Goal: Book appointment/travel/reservation

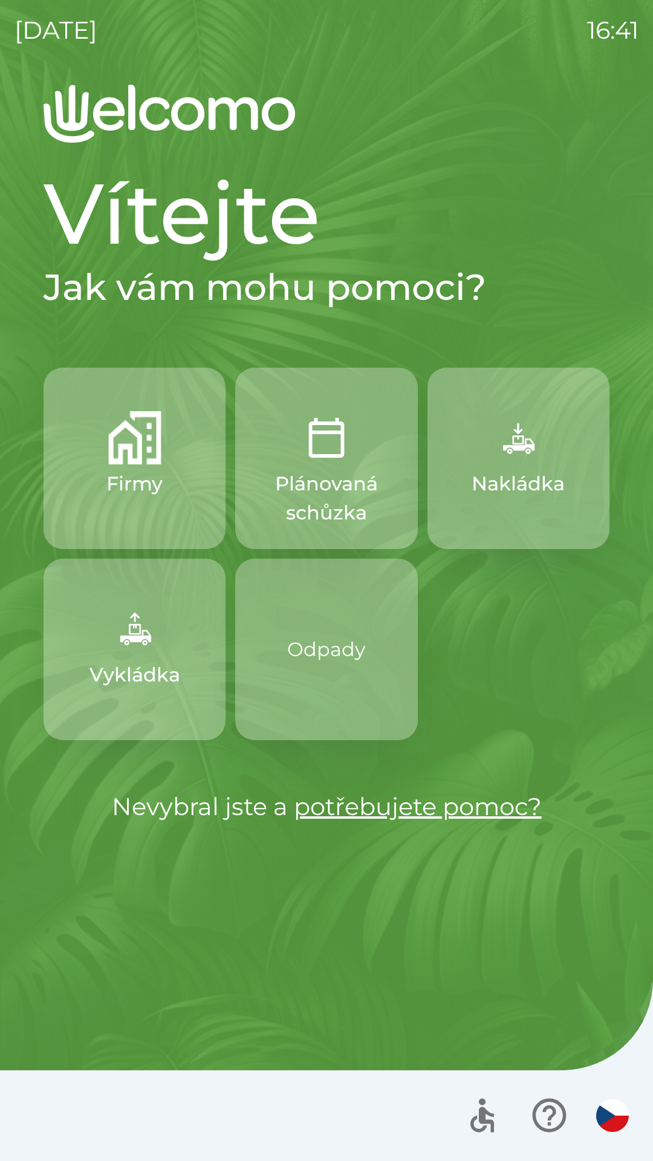
click at [148, 451] on img "button" at bounding box center [134, 437] width 53 height 53
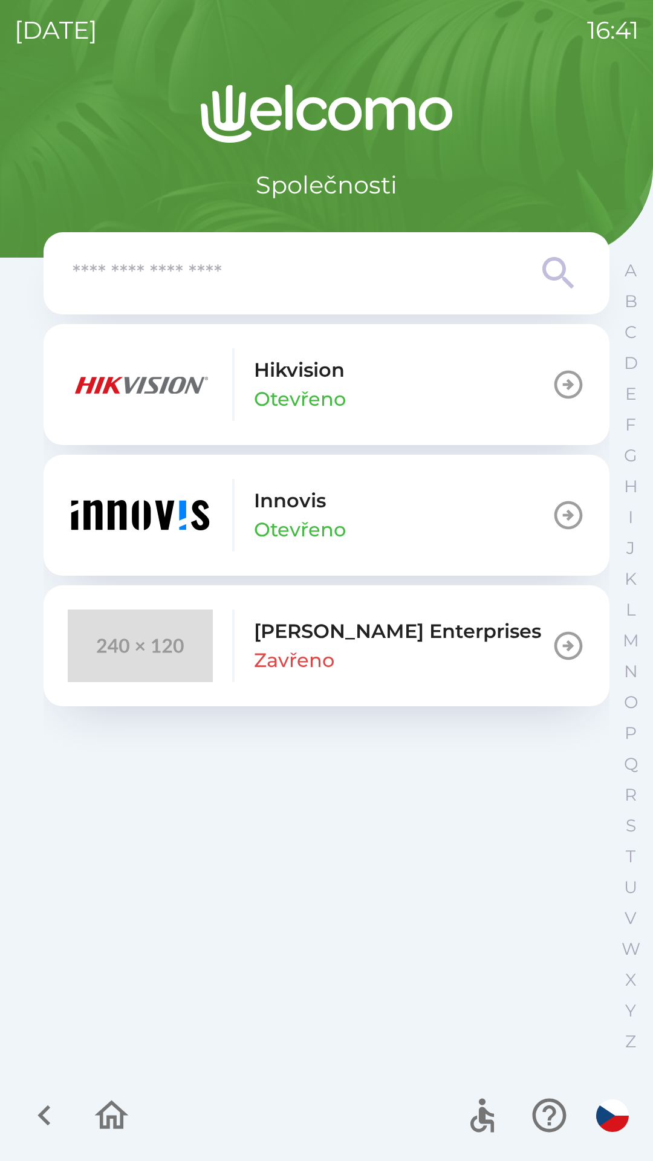
click at [429, 493] on button "[PERSON_NAME]" at bounding box center [327, 515] width 566 height 121
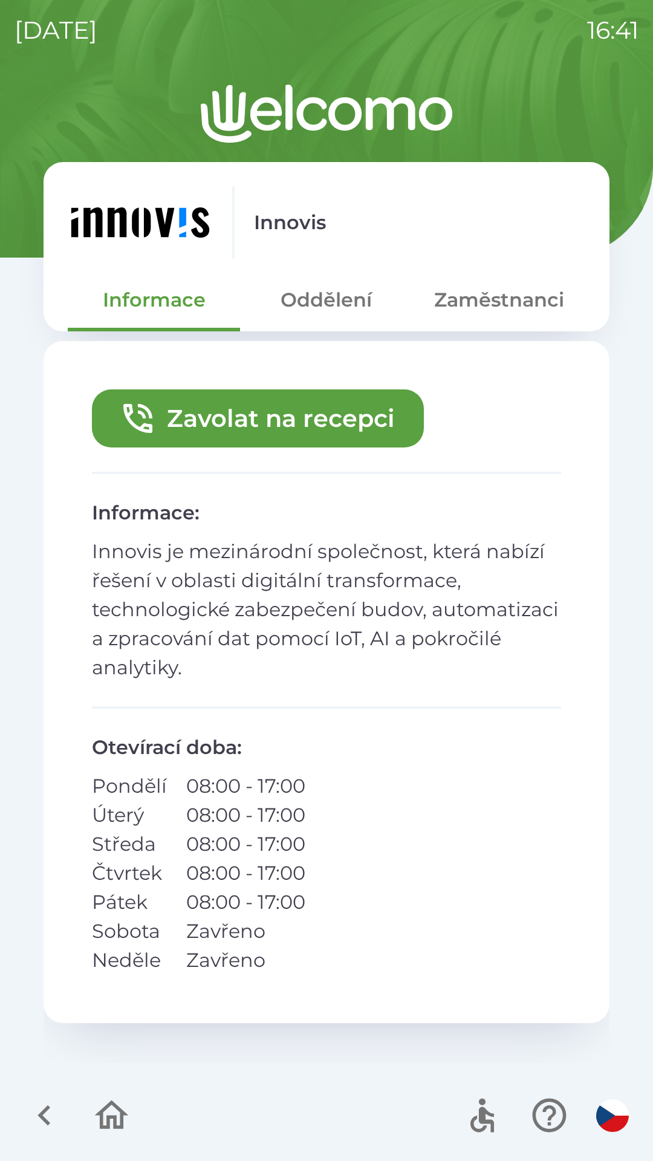
click at [516, 296] on button "Zaměstnanci" at bounding box center [499, 300] width 172 height 44
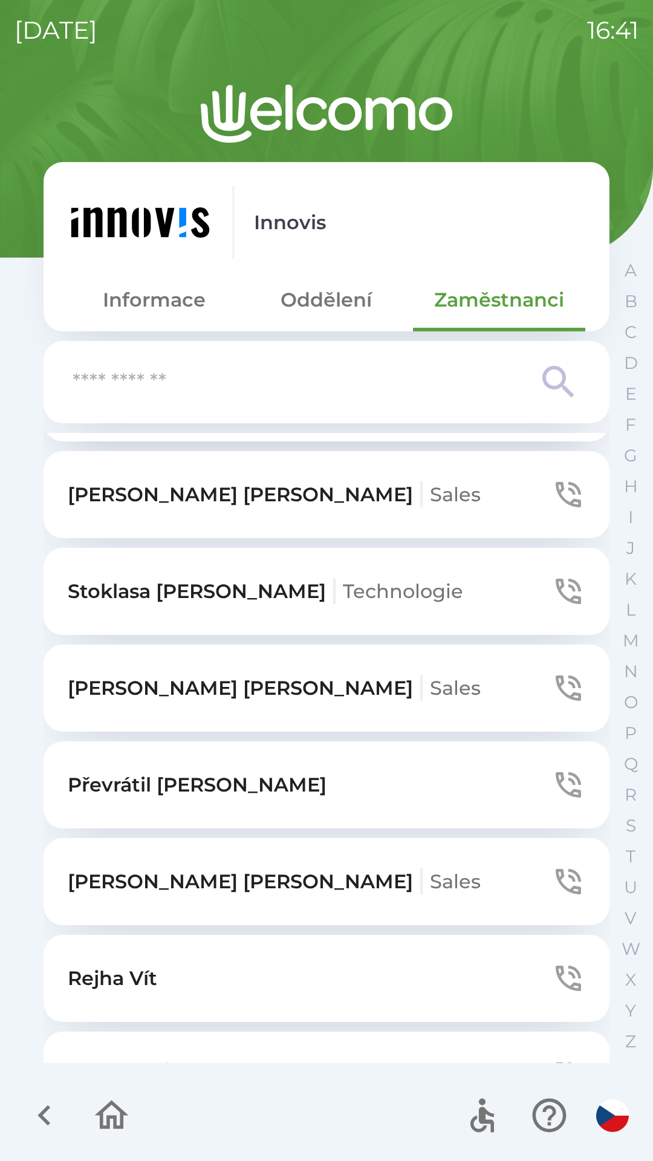
scroll to position [418, 0]
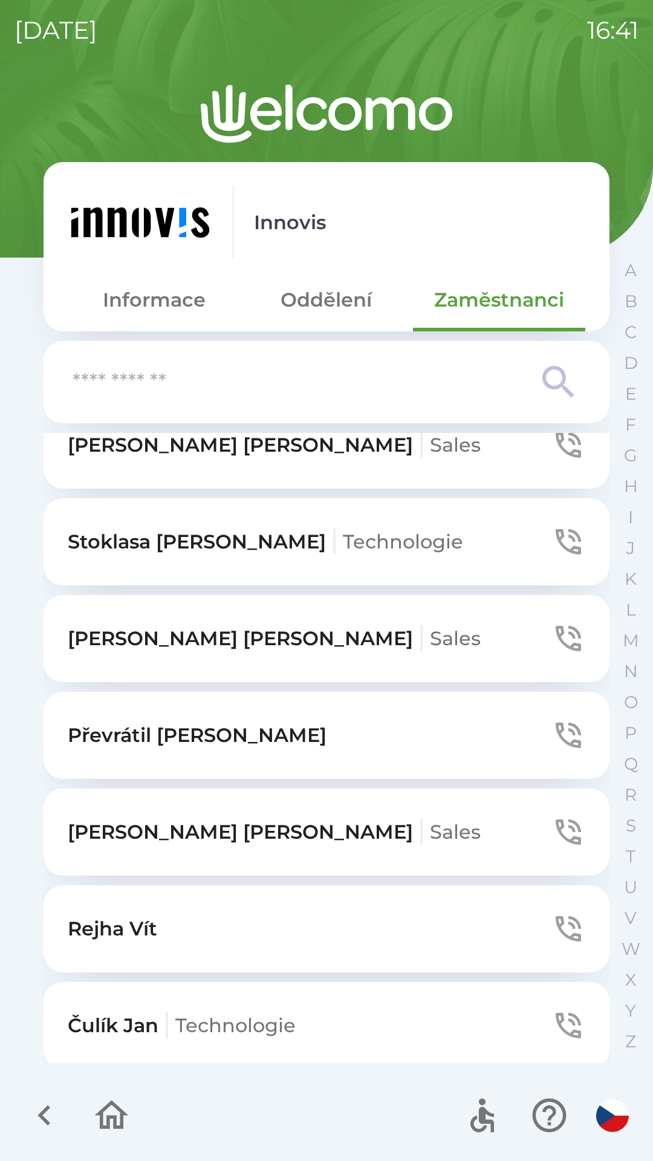
click at [196, 934] on button "[PERSON_NAME]" at bounding box center [327, 928] width 566 height 87
